Goal: Task Accomplishment & Management: Complete application form

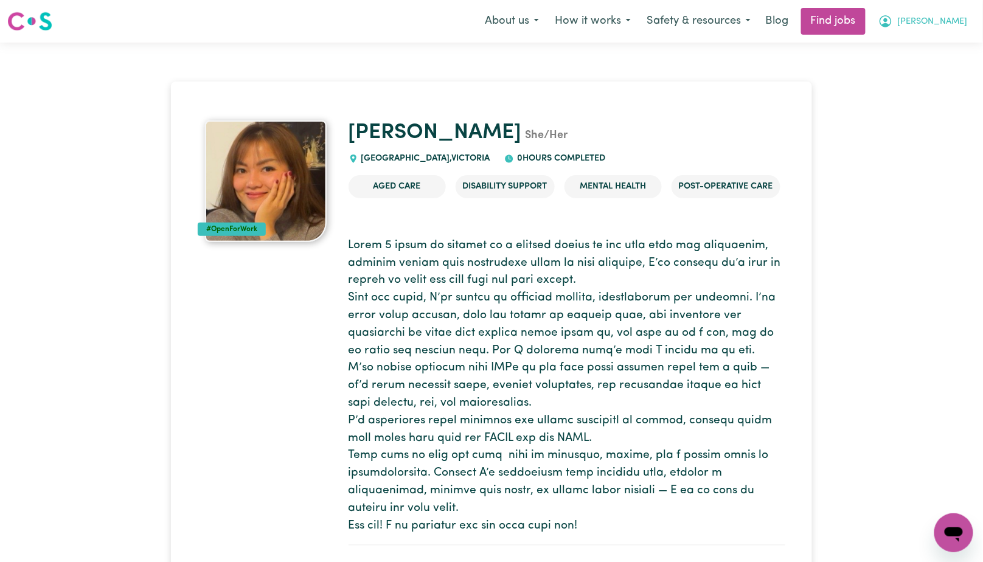
click at [939, 18] on button "[PERSON_NAME]" at bounding box center [923, 22] width 105 height 26
click at [916, 66] on link "My Dashboard" at bounding box center [927, 69] width 96 height 23
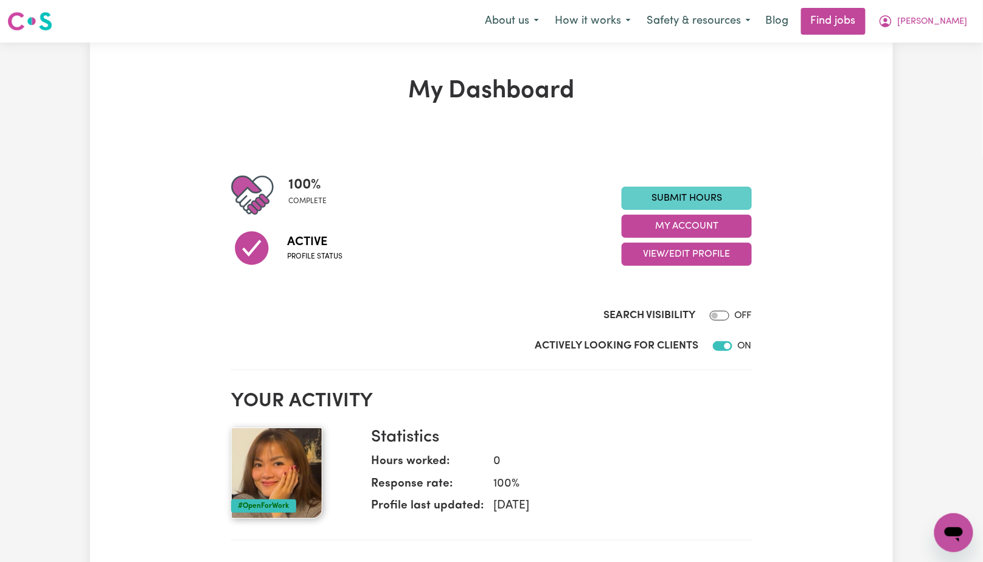
click at [738, 200] on link "Submit Hours" at bounding box center [687, 198] width 130 height 23
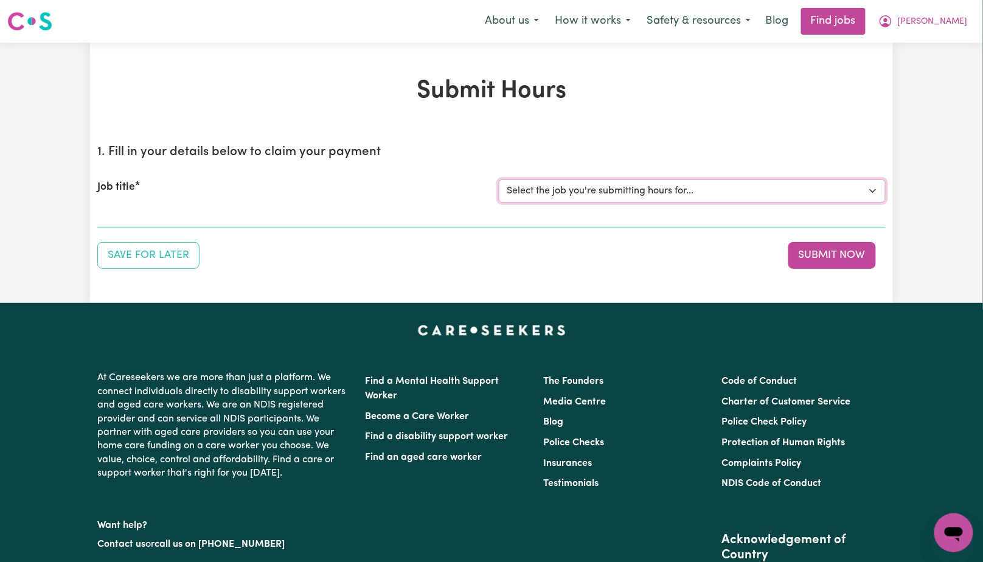
click at [826, 191] on select "Select the job you're submitting hours for..." at bounding box center [692, 190] width 387 height 23
click at [226, 182] on div "Job title" at bounding box center [290, 190] width 401 height 23
click at [228, 184] on div "Job title" at bounding box center [290, 190] width 401 height 23
click at [168, 157] on h2 "1. Fill in your details below to claim your payment" at bounding box center [491, 152] width 788 height 15
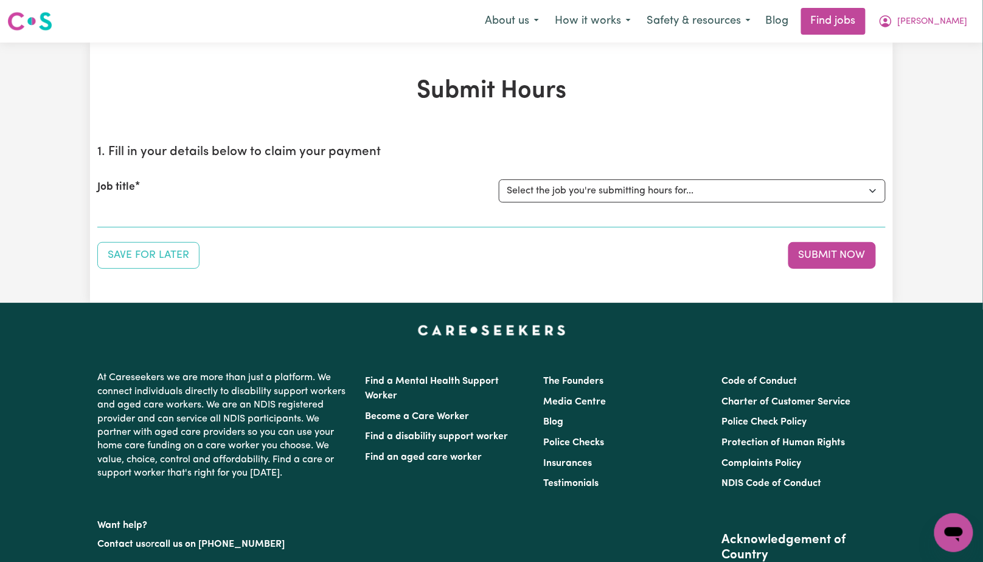
click at [170, 156] on h2 "1. Fill in your details below to claim your payment" at bounding box center [491, 152] width 788 height 15
click at [518, 170] on div "Job title Select the job you're submitting hours for..." at bounding box center [491, 191] width 788 height 52
click at [838, 262] on button "Submit Now" at bounding box center [832, 255] width 88 height 27
